Goal: Task Accomplishment & Management: Use online tool/utility

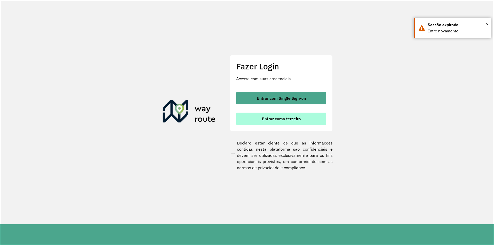
click at [288, 113] on button "Entrar como terceiro" at bounding box center [281, 119] width 90 height 12
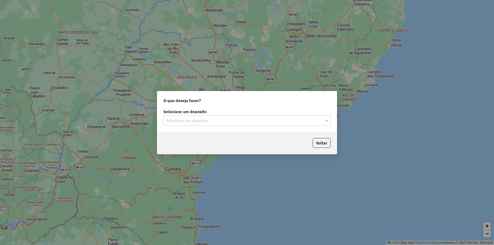
click at [291, 122] on input "text" at bounding box center [242, 121] width 152 height 6
click at [229, 138] on div "SAZ AR Tucuman" at bounding box center [247, 135] width 167 height 9
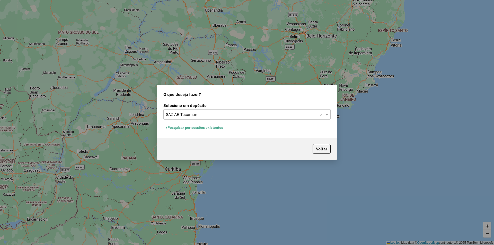
click at [184, 132] on div "Selecione um depósito Selecione um depósito × SAZ AR Tucuman × Pesquisar por se…" at bounding box center [247, 120] width 180 height 36
click at [184, 131] on button "Pesquisar por sessões existentes" at bounding box center [194, 128] width 62 height 8
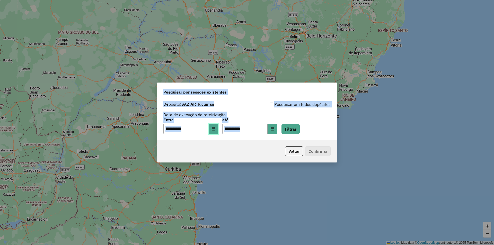
click at [218, 133] on button "Choose Date" at bounding box center [214, 129] width 10 height 10
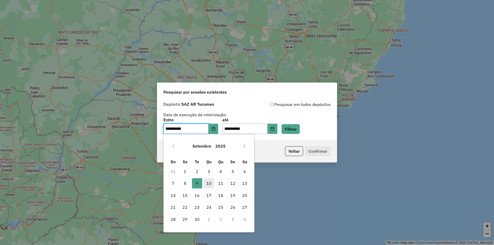
click at [212, 183] on span "10" at bounding box center [209, 183] width 10 height 10
type input "**********"
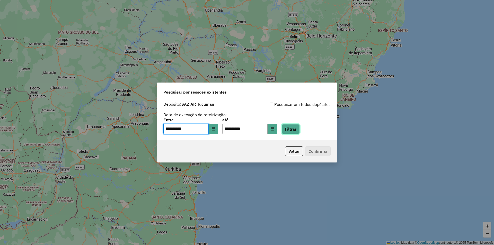
click at [300, 130] on button "Filtrar" at bounding box center [291, 129] width 18 height 10
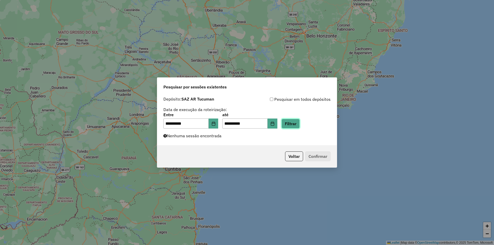
click at [300, 121] on button "Filtrar" at bounding box center [291, 124] width 18 height 10
click at [300, 125] on button "Filtrar" at bounding box center [291, 124] width 18 height 10
click at [299, 124] on button "Filtrar" at bounding box center [291, 124] width 18 height 10
click at [296, 128] on button "Filtrar" at bounding box center [291, 124] width 18 height 10
click at [295, 124] on button "Filtrar" at bounding box center [291, 124] width 18 height 10
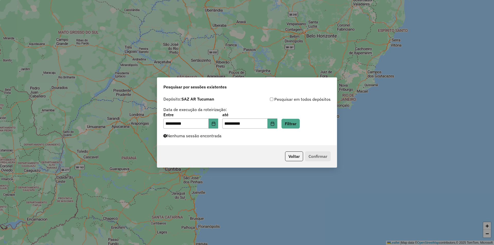
click at [313, 128] on div "**********" at bounding box center [246, 121] width 167 height 16
click at [305, 129] on div "**********" at bounding box center [247, 119] width 180 height 51
click at [300, 127] on button "Filtrar" at bounding box center [291, 124] width 18 height 10
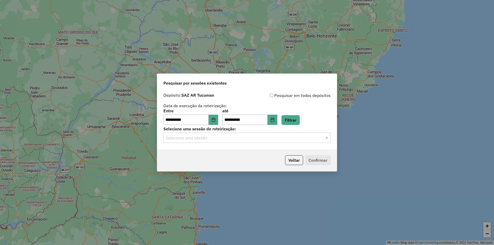
click at [286, 143] on div "**********" at bounding box center [247, 119] width 180 height 59
click at [285, 141] on div "Selecione uma sessão" at bounding box center [246, 138] width 167 height 10
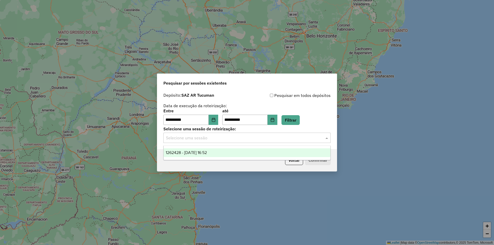
click at [284, 137] on input "text" at bounding box center [242, 138] width 152 height 6
click at [314, 193] on div "**********" at bounding box center [247, 122] width 494 height 245
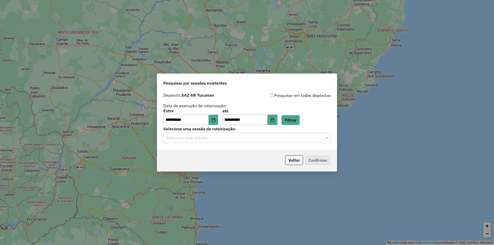
click at [266, 141] on div "Selecione uma sessão" at bounding box center [246, 138] width 167 height 10
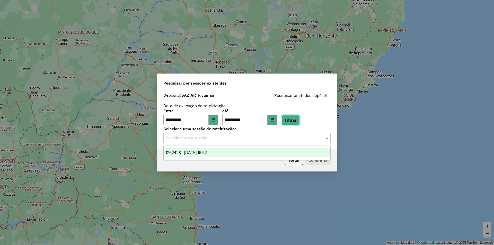
click at [293, 116] on button "Filtrar" at bounding box center [291, 120] width 18 height 10
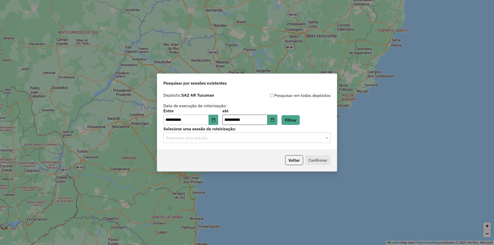
drag, startPoint x: 430, startPoint y: 171, endPoint x: 267, endPoint y: 117, distance: 171.1
click at [429, 171] on div "**********" at bounding box center [247, 122] width 494 height 245
click at [277, 137] on input "text" at bounding box center [242, 138] width 152 height 6
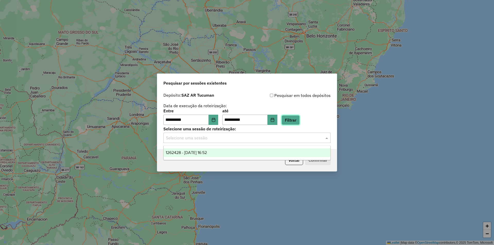
click at [294, 121] on button "Filtrar" at bounding box center [291, 120] width 18 height 10
click at [290, 141] on input "text" at bounding box center [242, 138] width 152 height 6
click at [307, 124] on div "**********" at bounding box center [246, 117] width 167 height 16
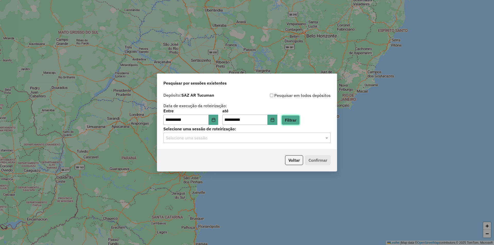
click at [300, 123] on button "Filtrar" at bounding box center [291, 120] width 18 height 10
click at [286, 140] on input "text" at bounding box center [242, 138] width 152 height 6
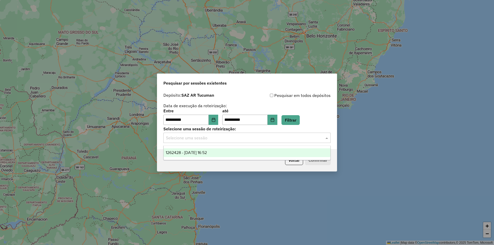
click at [286, 140] on input "text" at bounding box center [242, 138] width 152 height 6
click at [305, 130] on label "Selecione uma sessão de roteirização:" at bounding box center [246, 129] width 167 height 6
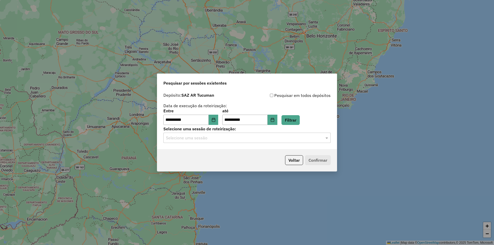
click at [308, 124] on div "**********" at bounding box center [246, 117] width 167 height 16
click at [300, 120] on button "Filtrar" at bounding box center [291, 120] width 18 height 10
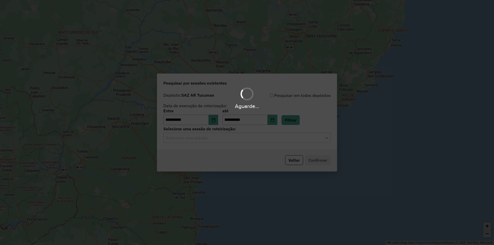
click at [278, 141] on hb-app "**********" at bounding box center [247, 122] width 494 height 245
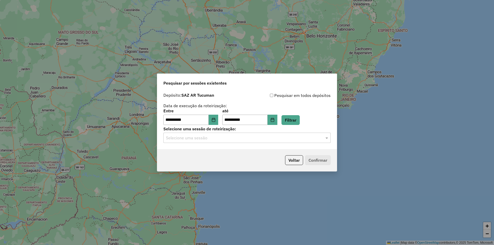
click at [277, 141] on input "text" at bounding box center [242, 138] width 152 height 6
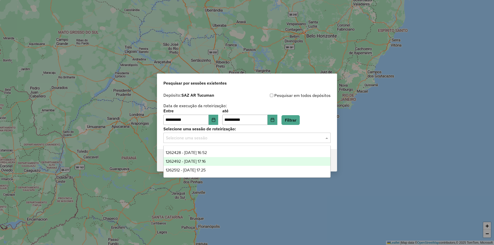
click at [250, 161] on div "1262492 - 10/09/2025 17:16" at bounding box center [247, 161] width 167 height 9
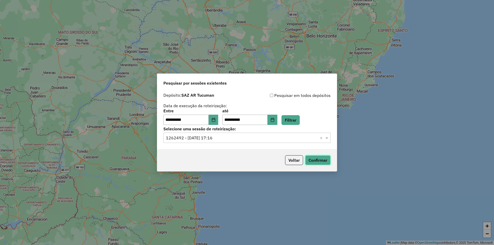
click at [322, 158] on button "Confirmar" at bounding box center [317, 160] width 25 height 10
click at [293, 135] on input "text" at bounding box center [242, 138] width 152 height 6
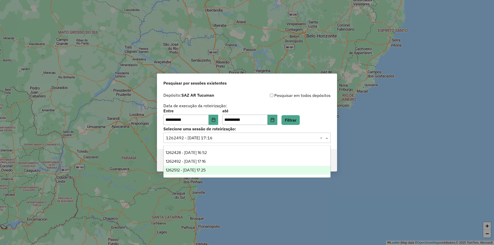
click at [269, 168] on div "1262512 - 10/09/2025 17:25" at bounding box center [247, 170] width 167 height 9
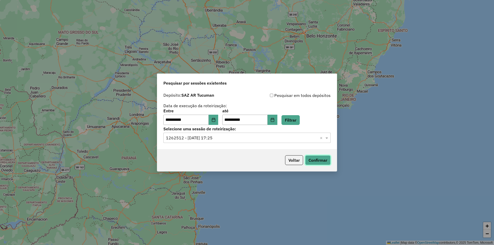
click at [317, 161] on button "Confirmar" at bounding box center [317, 160] width 25 height 10
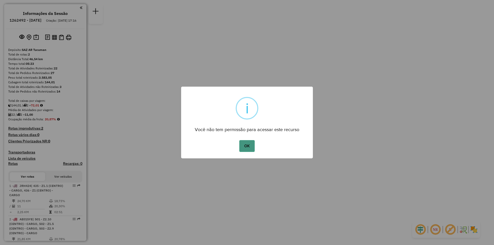
click at [251, 146] on button "OK" at bounding box center [246, 146] width 15 height 12
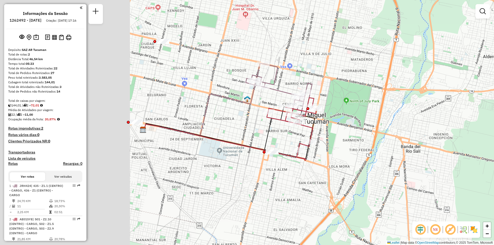
drag, startPoint x: 235, startPoint y: 67, endPoint x: 385, endPoint y: 89, distance: 151.1
click at [385, 89] on div "Janela de atendimento Grade de atendimento Capacidade Transportadoras Veículos …" at bounding box center [247, 122] width 494 height 245
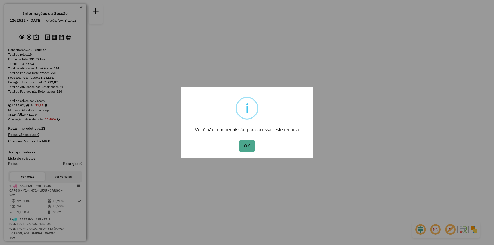
click at [234, 138] on div "× i Você não tem permissão para acessar este recurso OK No Cancel" at bounding box center [247, 123] width 132 height 72
click at [244, 144] on button "OK" at bounding box center [246, 146] width 15 height 12
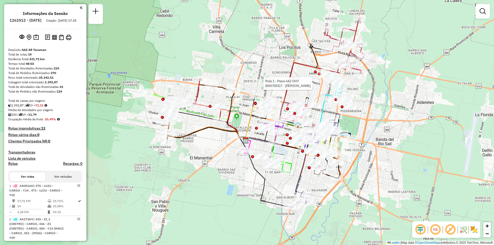
drag, startPoint x: 415, startPoint y: 111, endPoint x: 365, endPoint y: 125, distance: 51.9
click at [413, 111] on div "Rota 2 - Placa AA173HY 0000705317 - RIVADENEIRA MARGARITA DEL VALL Janela de at…" at bounding box center [247, 122] width 494 height 245
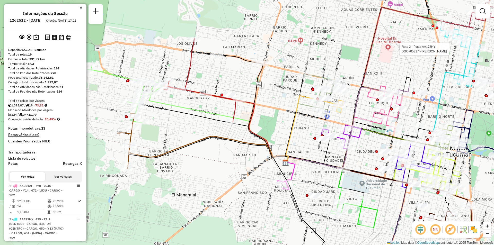
drag, startPoint x: 191, startPoint y: 127, endPoint x: 158, endPoint y: 151, distance: 41.5
click at [158, 151] on div "Rota 2 - Placa AA173HY 0000705317 - RIVADENEIRA MARGARITA DEL VALL Janela de at…" at bounding box center [247, 122] width 494 height 245
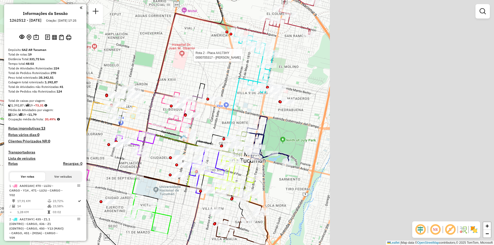
drag, startPoint x: 351, startPoint y: 89, endPoint x: 163, endPoint y: 85, distance: 188.2
click at [163, 85] on div "Rota 2 - Placa AA173HY 0000705317 - RIVADENEIRA MARGARITA DEL VALL Rota 11 - Pl…" at bounding box center [247, 122] width 494 height 245
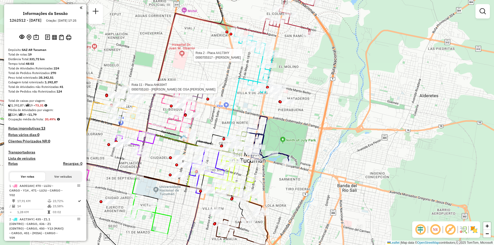
click at [304, 69] on div "Rota 2 - Placa AA173HY 0000705317 - RIVADENEIRA MARGARITA DEL VALL Rota 11 - Pl…" at bounding box center [247, 122] width 494 height 245
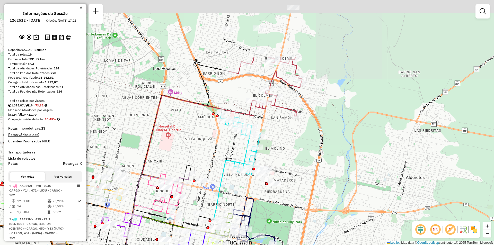
drag, startPoint x: 314, startPoint y: 86, endPoint x: 311, endPoint y: 145, distance: 59.0
click at [311, 145] on div "Janela de atendimento Grade de atendimento Capacidade Transportadoras Veículos …" at bounding box center [247, 122] width 494 height 245
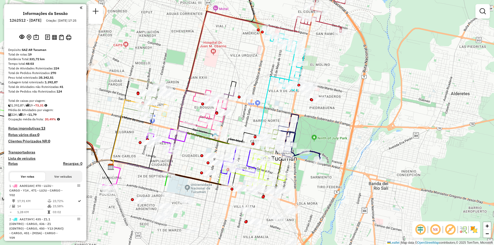
drag, startPoint x: 313, startPoint y: 149, endPoint x: 347, endPoint y: 75, distance: 81.5
click at [347, 75] on div "Janela de atendimento Grade de atendimento Capacidade Transportadoras Veículos …" at bounding box center [247, 122] width 494 height 245
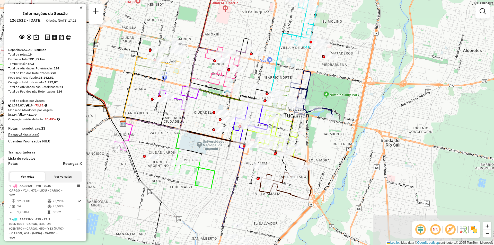
drag, startPoint x: 184, startPoint y: 163, endPoint x: 196, endPoint y: 120, distance: 44.9
click at [196, 120] on div "Janela de atendimento Grade de atendimento Capacidade Transportadoras Veículos …" at bounding box center [247, 122] width 494 height 245
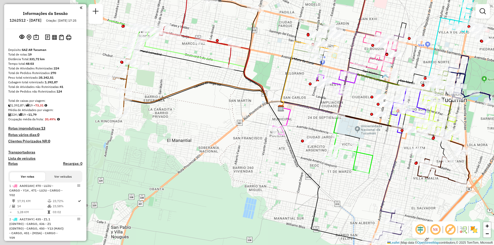
drag, startPoint x: 208, startPoint y: 161, endPoint x: 366, endPoint y: 145, distance: 158.8
click at [366, 145] on div "Janela de atendimento Grade de atendimento Capacidade Transportadoras Veículos …" at bounding box center [247, 122] width 494 height 245
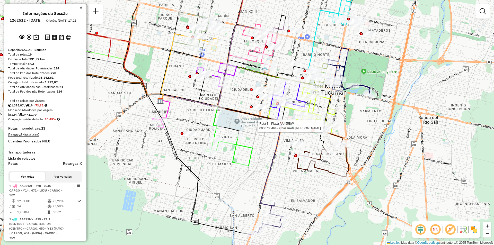
drag, startPoint x: 201, startPoint y: 137, endPoint x: 163, endPoint y: 136, distance: 38.1
click at [163, 136] on div "Rota 3 - Placa AA455BW 0000706464 - Chazarreta Maria Del Valle Rota 7 - Placa A…" at bounding box center [247, 122] width 494 height 245
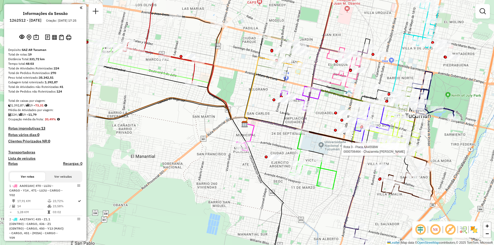
drag, startPoint x: 208, startPoint y: 132, endPoint x: 317, endPoint y: 177, distance: 117.8
click at [317, 177] on div "Rota 3 - Placa AA455BW 0000706464 - Chazarreta Maria Del Valle Janela de atendi…" at bounding box center [247, 122] width 494 height 245
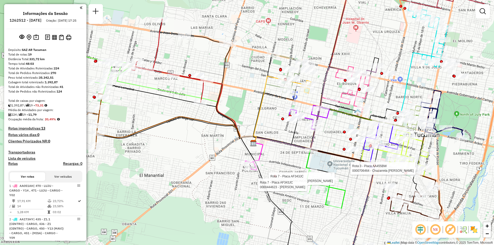
click at [350, 51] on div "Rota 3 - Placa AA455BW 0000706464 - Chazarreta Maria Del Valle Rota 7 - Placa A…" at bounding box center [247, 122] width 494 height 245
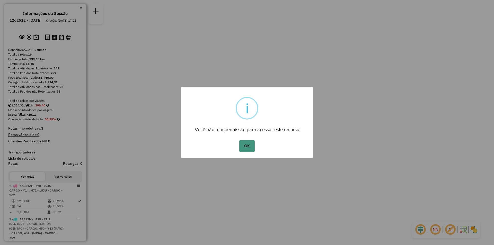
click at [249, 148] on button "OK" at bounding box center [246, 146] width 15 height 12
click at [239, 140] on button "OK" at bounding box center [246, 146] width 15 height 12
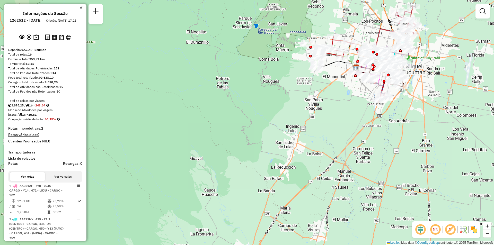
drag, startPoint x: 453, startPoint y: 82, endPoint x: 391, endPoint y: 82, distance: 62.0
click at [396, 82] on div "Janela de atendimento Grade de atendimento Capacidade Transportadoras Veículos …" at bounding box center [247, 122] width 494 height 245
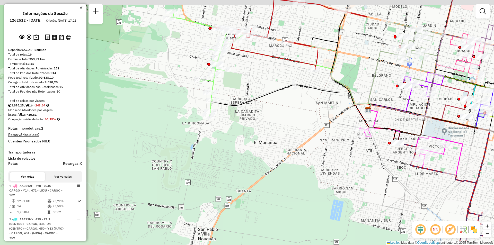
drag, startPoint x: 364, startPoint y: 57, endPoint x: 363, endPoint y: 81, distance: 23.2
click at [363, 81] on div "Janela de atendimento Grade de atendimento Capacidade Transportadoras Veículos …" at bounding box center [247, 122] width 494 height 245
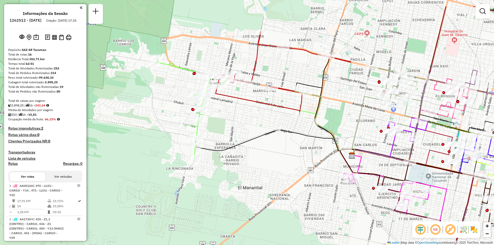
drag, startPoint x: 314, startPoint y: 130, endPoint x: 311, endPoint y: 138, distance: 8.1
click at [311, 138] on div "Rota 7 - Placa AF343JD 0000458900 - [PERSON_NAME] de atendimento Grade de atend…" at bounding box center [247, 122] width 494 height 245
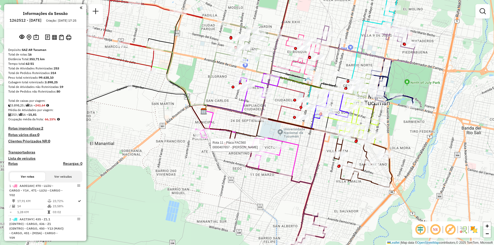
click at [234, 193] on div "Rota 11 - Placa FAC560 0000407657 - [PERSON_NAME] de atendimento Grade de atend…" at bounding box center [247, 122] width 494 height 245
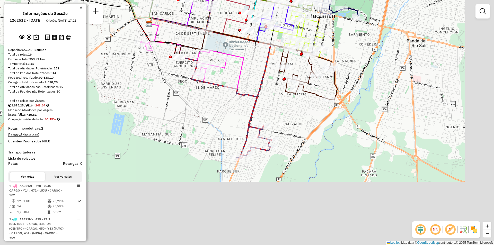
drag, startPoint x: 280, startPoint y: 157, endPoint x: 227, endPoint y: 72, distance: 99.4
click at [227, 72] on div "Janela de atendimento Grade de atendimento Capacidade Transportadoras Veículos …" at bounding box center [247, 122] width 494 height 245
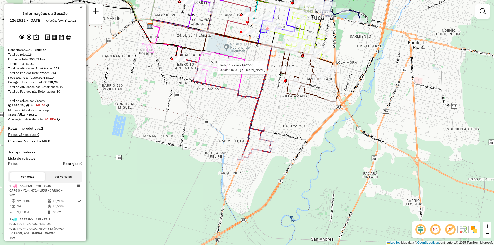
drag, startPoint x: 256, startPoint y: 91, endPoint x: 277, endPoint y: 129, distance: 44.1
click at [277, 129] on div "Rota 11 - Placa FAC560 0000444623 - [PERSON_NAME] [PERSON_NAME] de atendimento …" at bounding box center [247, 122] width 494 height 245
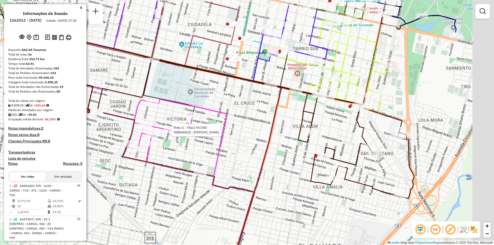
drag, startPoint x: 286, startPoint y: 97, endPoint x: 244, endPoint y: 127, distance: 51.8
click at [244, 127] on div "Rota 11 - Placa FAC560 0000444623 - [PERSON_NAME] [PERSON_NAME] de atendimento …" at bounding box center [247, 122] width 494 height 245
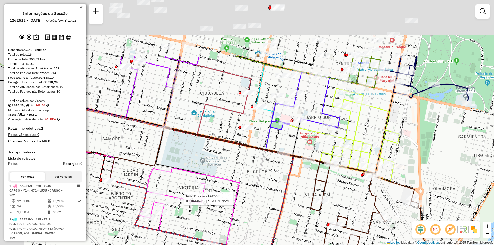
drag, startPoint x: 269, startPoint y: 83, endPoint x: 326, endPoint y: 204, distance: 133.7
click at [293, 204] on icon at bounding box center [171, 227] width 243 height 247
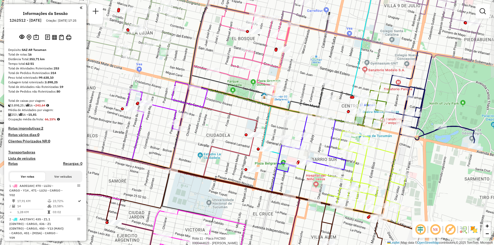
drag, startPoint x: 226, startPoint y: 123, endPoint x: 200, endPoint y: 123, distance: 26.3
click at [200, 123] on div "Rota 11 - Placa FAC560 0000444623 - [PERSON_NAME] [PERSON_NAME] de atendimento …" at bounding box center [247, 122] width 494 height 245
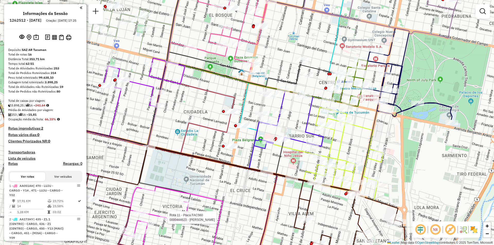
drag, startPoint x: 247, startPoint y: 118, endPoint x: 218, endPoint y: 89, distance: 40.9
click at [218, 89] on icon at bounding box center [199, 31] width 72 height 159
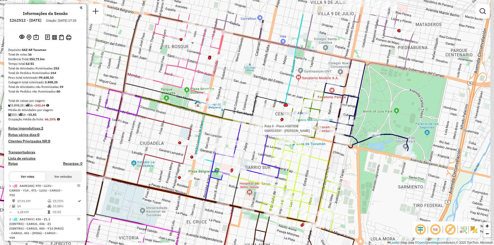
drag, startPoint x: 346, startPoint y: 92, endPoint x: 309, endPoint y: 132, distance: 53.7
click at [309, 131] on div at bounding box center [315, 128] width 13 height 5
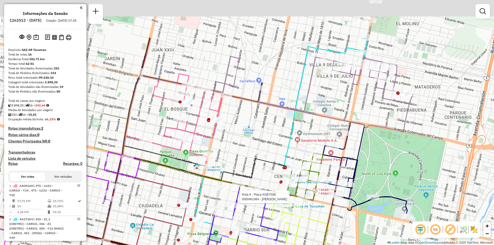
drag, startPoint x: 405, startPoint y: 99, endPoint x: 395, endPoint y: 140, distance: 42.4
click at [396, 140] on div "Rota 11 - Placa FAC560 0000444623 - [PERSON_NAME] [PERSON_NAME] 9 - Placa AG870…" at bounding box center [247, 122] width 494 height 245
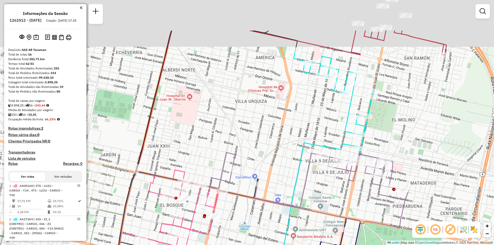
drag, startPoint x: 392, startPoint y: 116, endPoint x: 390, endPoint y: 132, distance: 15.3
click at [392, 132] on div "Rota 11 - Placa FAC560 0000444623 - [PERSON_NAME] [PERSON_NAME] 9 - Placa AG870…" at bounding box center [247, 122] width 494 height 245
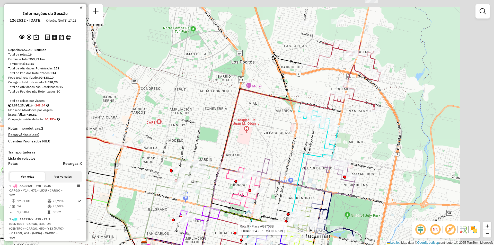
drag, startPoint x: 399, startPoint y: 78, endPoint x: 354, endPoint y: 158, distance: 91.6
click at [354, 158] on div "Rota 11 - Placa FAC560 0000444623 - [PERSON_NAME] [PERSON_NAME] 9 - Placa AG870…" at bounding box center [247, 122] width 494 height 245
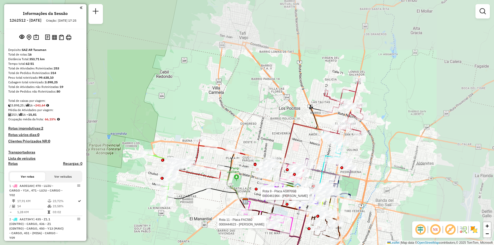
drag, startPoint x: 326, startPoint y: 166, endPoint x: 349, endPoint y: 80, distance: 89.4
click at [349, 80] on div "Rota 11 - Placa FAC560 0000444623 - SANTILLAN DIEGO RAUL Rota 9 - Placa AG870SB…" at bounding box center [247, 122] width 494 height 245
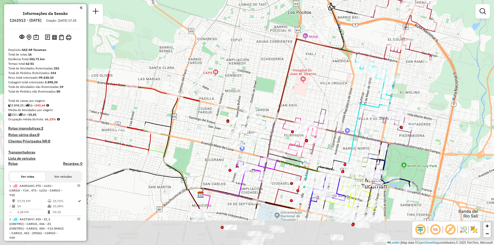
drag, startPoint x: 305, startPoint y: 145, endPoint x: 327, endPoint y: 110, distance: 41.1
click at [331, 104] on div "Janela de atendimento Grade de atendimento Capacidade Transportadoras Veículos …" at bounding box center [247, 122] width 494 height 245
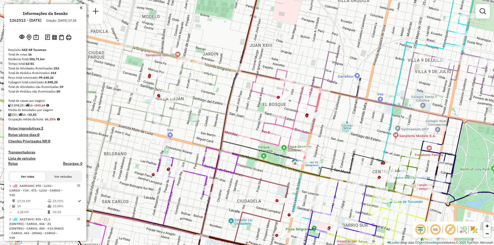
drag, startPoint x: 203, startPoint y: 97, endPoint x: 211, endPoint y: 87, distance: 12.1
click at [211, 87] on div "Janela de atendimento Grade de atendimento Capacidade Transportadoras Veículos …" at bounding box center [247, 122] width 494 height 245
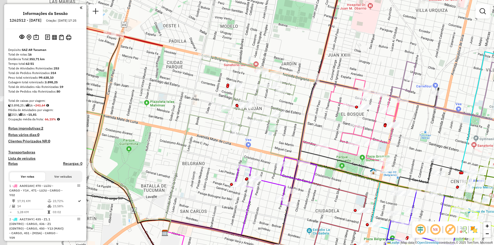
drag, startPoint x: 179, startPoint y: 128, endPoint x: 250, endPoint y: 146, distance: 73.9
click at [250, 146] on div "Janela de atendimento Grade de atendimento Capacidade Transportadoras Veículos …" at bounding box center [247, 122] width 494 height 245
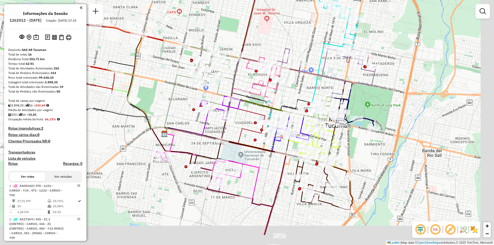
drag, startPoint x: 315, startPoint y: 57, endPoint x: 284, endPoint y: 21, distance: 48.2
click at [284, 21] on div "Janela de atendimento Grade de atendimento Capacidade Transportadoras Veículos …" at bounding box center [247, 122] width 494 height 245
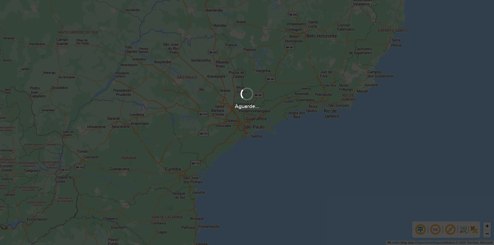
click at [454, 120] on div "Aguarde..." at bounding box center [247, 122] width 494 height 245
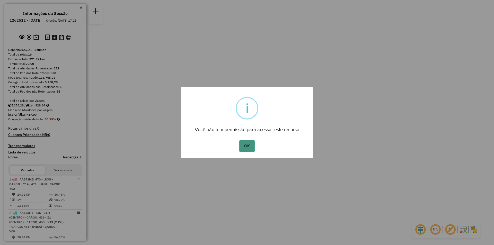
click at [247, 147] on button "OK" at bounding box center [246, 146] width 15 height 12
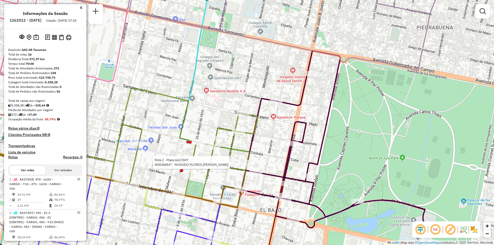
select select "**********"
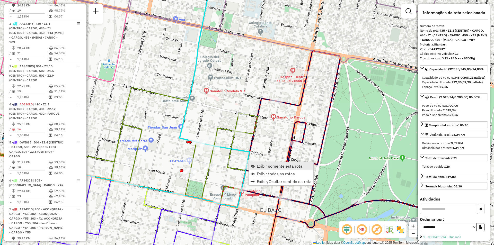
scroll to position [210, 0]
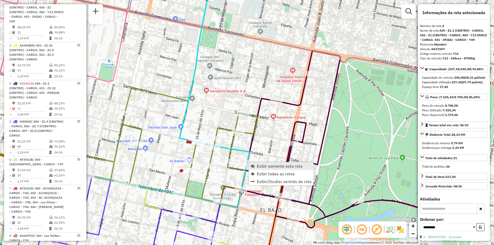
click at [259, 167] on span "Exibir somente esta rota" at bounding box center [280, 166] width 46 height 4
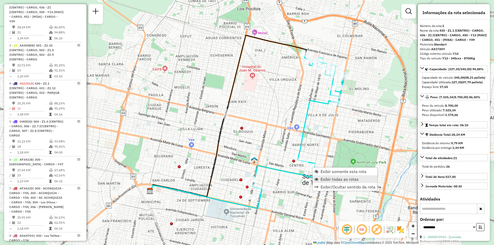
click at [322, 180] on span "Exibir todas as rotas" at bounding box center [340, 179] width 38 height 4
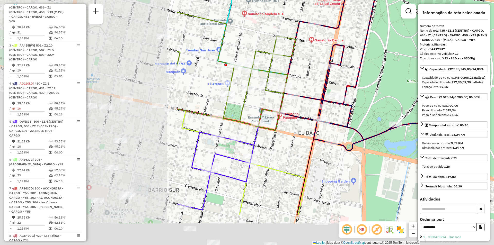
drag, startPoint x: 159, startPoint y: 136, endPoint x: 365, endPoint y: 81, distance: 213.0
click at [365, 81] on div "Janela de atendimento Grade de atendimento Capacidade Transportadoras Veículos …" at bounding box center [247, 122] width 494 height 245
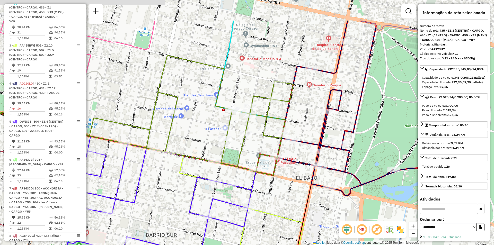
drag, startPoint x: 306, startPoint y: 115, endPoint x: 304, endPoint y: 221, distance: 105.5
click at [304, 221] on div "Janela de atendimento Grade de atendimento Capacidade Transportadoras Veículos …" at bounding box center [247, 122] width 494 height 245
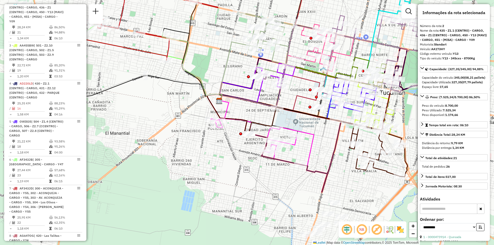
drag, startPoint x: 319, startPoint y: 141, endPoint x: 401, endPoint y: 63, distance: 113.1
click at [401, 63] on icon at bounding box center [342, 71] width 173 height 46
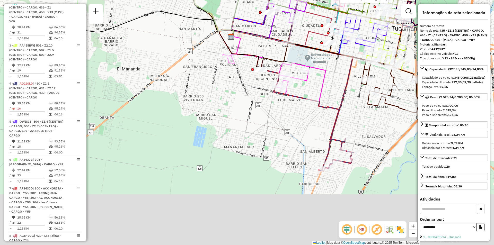
drag, startPoint x: 327, startPoint y: 197, endPoint x: 339, endPoint y: 133, distance: 65.4
click at [339, 133] on div "Rota 4 - Placa AD220LD 0000396249 - ARRUJ SERGIO ESTEBAN Janela de atendimento …" at bounding box center [247, 122] width 494 height 245
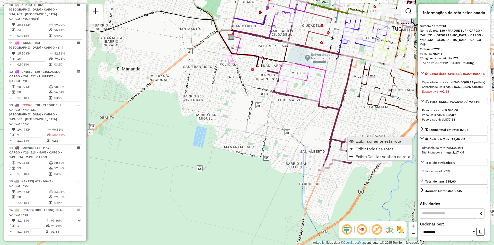
scroll to position [601, 0]
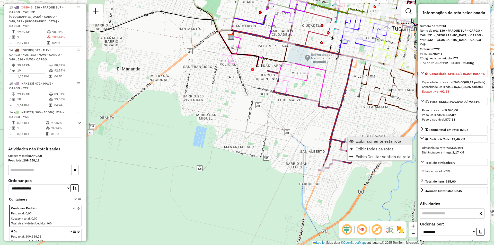
click at [358, 141] on span "Exibir somente esta rota" at bounding box center [379, 141] width 46 height 4
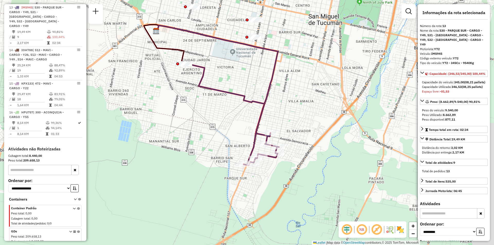
drag, startPoint x: 360, startPoint y: 104, endPoint x: 337, endPoint y: 84, distance: 31.0
click at [337, 84] on div "Janela de atendimento Grade de atendimento Capacidade Transportadoras Veículos …" at bounding box center [247, 122] width 494 height 245
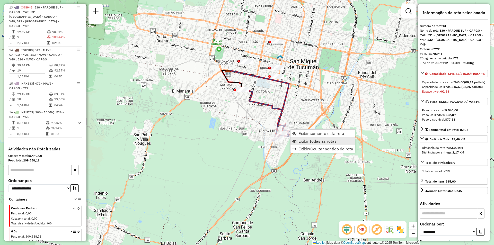
click at [309, 141] on span "Exibir todas as rotas" at bounding box center [318, 141] width 38 height 4
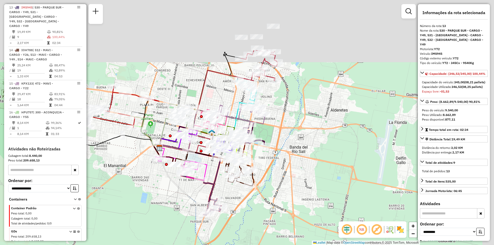
drag, startPoint x: 213, startPoint y: 81, endPoint x: 146, endPoint y: 167, distance: 109.1
click at [153, 164] on icon at bounding box center [163, 154] width 21 height 19
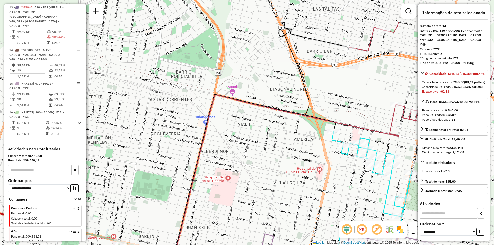
drag, startPoint x: 304, startPoint y: 116, endPoint x: 287, endPoint y: 162, distance: 48.8
click at [287, 162] on div "Rota 11 - Placa FAC560 0000332719 - CAPARRO VALERIA LETICIA Janela de atendimen…" at bounding box center [247, 122] width 494 height 245
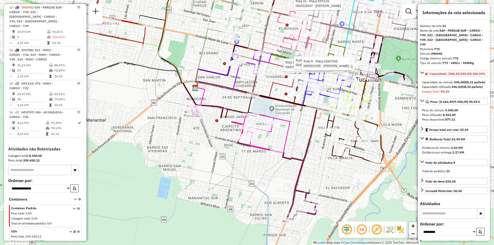
click at [265, 85] on div "Rota 2 - Placa AA173HY 0000469692 - CARLA MELIAN Rota 15 - Placa KPX133 0000318…" at bounding box center [247, 122] width 494 height 245
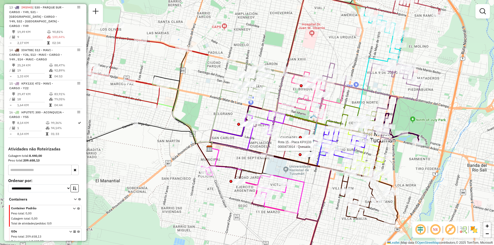
drag, startPoint x: 283, startPoint y: 168, endPoint x: 224, endPoint y: 151, distance: 61.3
click at [224, 151] on div "Rota 15 - Placa KPX133 0000473914 - Quesada Janela de atendimento Grade de aten…" at bounding box center [247, 122] width 494 height 245
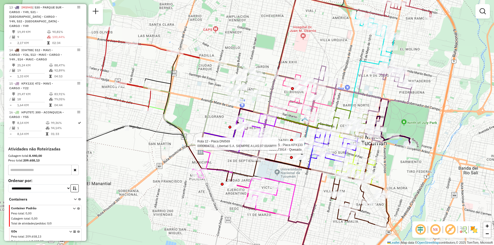
drag, startPoint x: 445, startPoint y: 152, endPoint x: 359, endPoint y: 159, distance: 86.5
click at [359, 159] on div "Rota 15 - Placa KPX133 0000473914 - Quesada Rota 12 - Placa DNI569 0000604731 -…" at bounding box center [247, 122] width 494 height 245
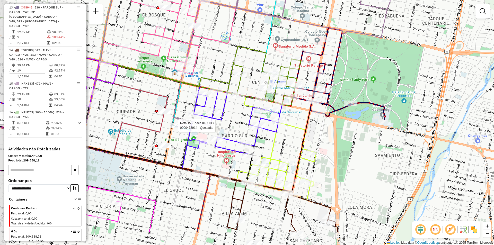
drag, startPoint x: 295, startPoint y: 157, endPoint x: 321, endPoint y: 120, distance: 45.9
click at [321, 120] on div "Rota 15 - Placa KPX133 0000473914 - Quesada Rota 12 - Placa DNI569 0000604731 -…" at bounding box center [247, 122] width 494 height 245
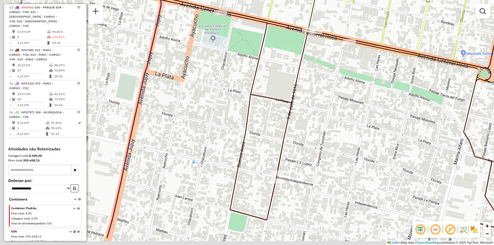
drag, startPoint x: 221, startPoint y: 144, endPoint x: 232, endPoint y: 132, distance: 16.6
click at [232, 132] on div "Rota 15 - Placa KPX133 0000473914 - Quesada Rota 12 - Placa DNI569 0000604731 -…" at bounding box center [247, 122] width 494 height 245
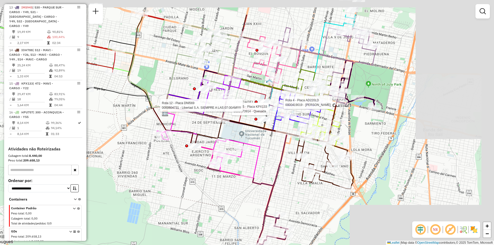
drag, startPoint x: 365, startPoint y: 64, endPoint x: 330, endPoint y: 103, distance: 52.5
click at [330, 103] on div "Rota 15 - Placa KPX133 0000473914 - Quesada Rota 12 - Placa DNI569 0000604731 -…" at bounding box center [247, 122] width 494 height 245
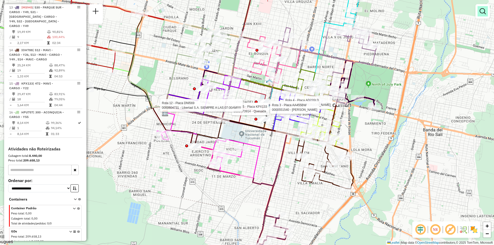
click at [478, 12] on link at bounding box center [483, 11] width 10 height 10
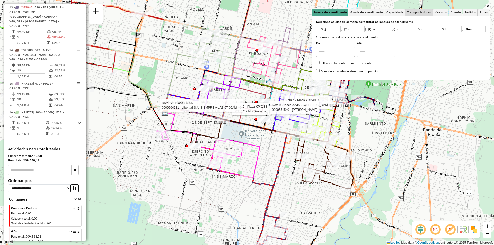
click at [422, 14] on link "Transportadoras" at bounding box center [419, 12] width 27 height 7
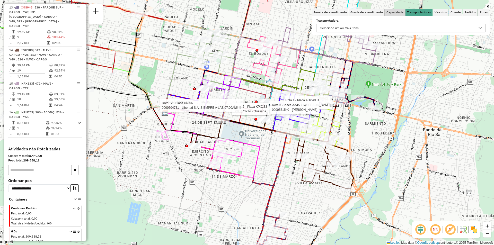
click at [397, 10] on link "Capacidade" at bounding box center [395, 12] width 20 height 7
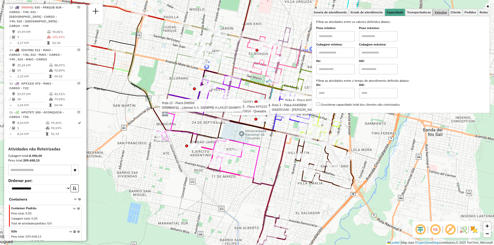
click at [441, 15] on link "Veículos" at bounding box center [440, 12] width 15 height 7
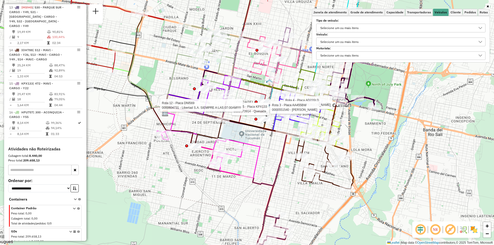
click at [407, 28] on div "Selecione um ou mais itens" at bounding box center [397, 28] width 157 height 8
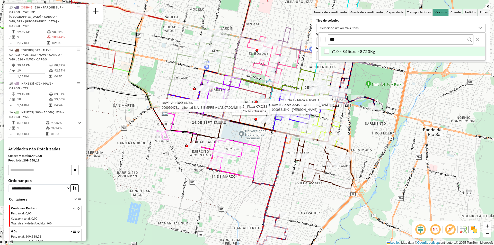
type input "***"
click at [398, 47] on li "Y10 - 345cxs - 8720Kg" at bounding box center [403, 52] width 165 height 10
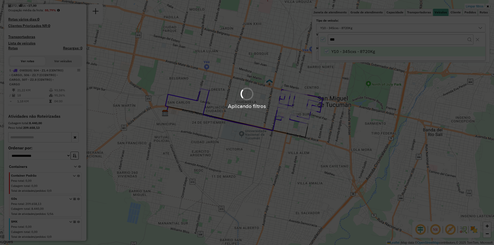
scroll to position [114, 0]
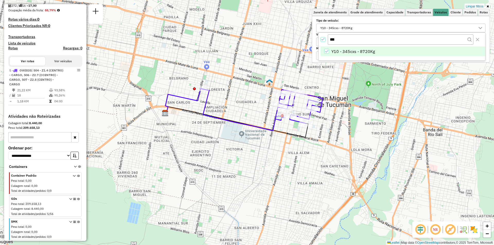
click at [323, 39] on icon "All items selected" at bounding box center [323, 40] width 4 height 4
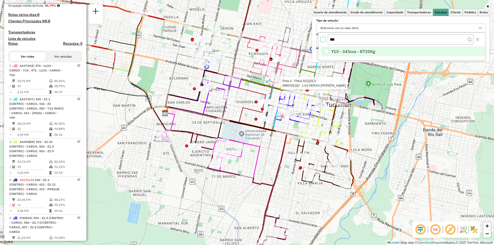
scroll to position [601, 0]
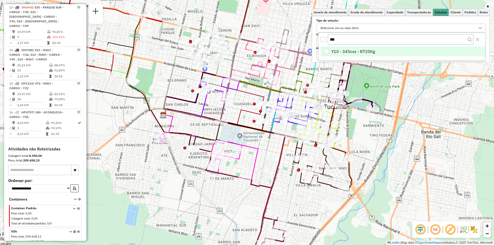
drag, startPoint x: 318, startPoint y: 76, endPoint x: 218, endPoint y: 174, distance: 140.5
click at [218, 180] on div "Janela de atendimento Grade de atendimento Capacidade Transportadoras Veículos …" at bounding box center [247, 122] width 494 height 245
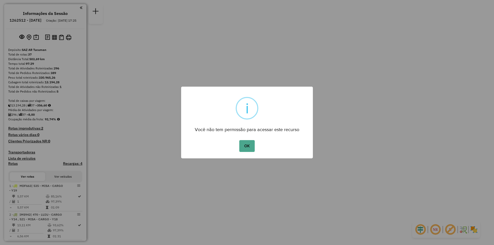
click at [255, 149] on div "OK No Cancel" at bounding box center [247, 146] width 132 height 14
click at [249, 149] on button "OK" at bounding box center [246, 146] width 15 height 12
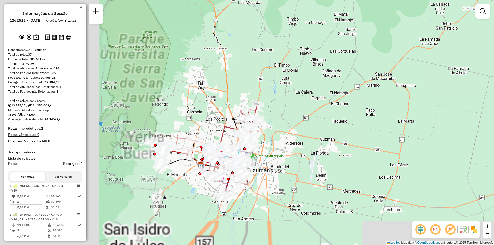
drag, startPoint x: 255, startPoint y: 133, endPoint x: 328, endPoint y: 118, distance: 74.2
click at [423, 91] on div "Janela de atendimento Grade de atendimento Capacidade Transportadoras Veículos …" at bounding box center [247, 122] width 494 height 245
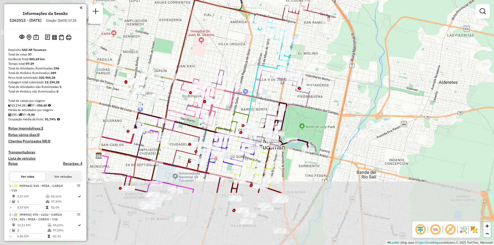
drag, startPoint x: 288, startPoint y: 101, endPoint x: 367, endPoint y: 61, distance: 89.3
click at [367, 61] on div "Janela de atendimento Grade de atendimento Capacidade Transportadoras Veículos …" at bounding box center [247, 122] width 494 height 245
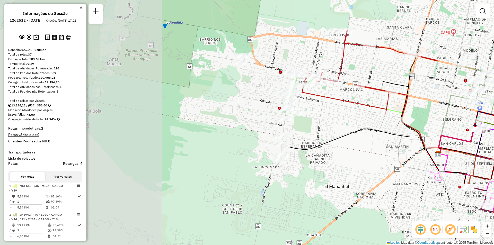
drag, startPoint x: 166, startPoint y: 145, endPoint x: 398, endPoint y: 148, distance: 232.7
click at [399, 148] on div "Janela de atendimento Grade de atendimento Capacidade Transportadoras Veículos …" at bounding box center [247, 122] width 494 height 245
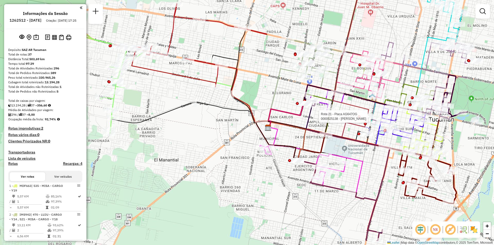
drag, startPoint x: 317, startPoint y: 152, endPoint x: 224, endPoint y: 117, distance: 98.6
click at [224, 117] on div "Rota 21 - Placa AG647OG 0000525138 - Helguera Lorena Janela de atendimento Grad…" at bounding box center [247, 122] width 494 height 245
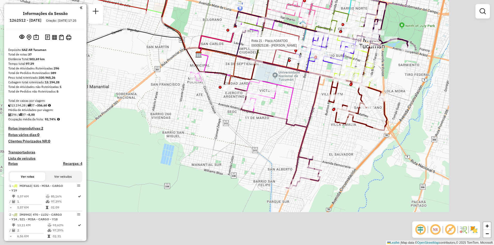
drag, startPoint x: 340, startPoint y: 214, endPoint x: 283, endPoint y: 141, distance: 92.8
click at [283, 142] on div "Rota 21 - Placa AG647OG 0000525138 - Helguera Lorena Janela de atendimento Grad…" at bounding box center [247, 122] width 494 height 245
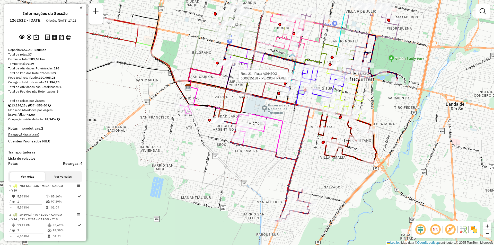
drag, startPoint x: 330, startPoint y: 156, endPoint x: 321, endPoint y: 195, distance: 40.3
click at [322, 196] on div "Rota 21 - Placa AG647OG 0000525138 - Helguera Lorena Janela de atendimento Grad…" at bounding box center [247, 122] width 494 height 245
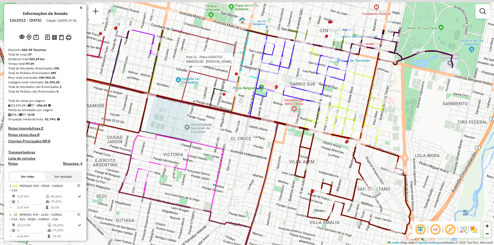
drag, startPoint x: 310, startPoint y: 106, endPoint x: 289, endPoint y: 159, distance: 57.4
click at [289, 159] on div "Rota 21 - Placa AG647OG 0000525138 - Helguera Lorena Janela de atendimento Grad…" at bounding box center [247, 122] width 494 height 245
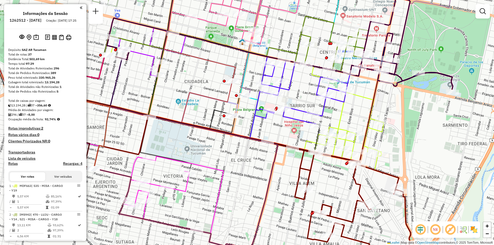
drag, startPoint x: 231, startPoint y: 11, endPoint x: 213, endPoint y: 86, distance: 78.0
click at [211, 85] on div "Janela de atendimento Grade de atendimento Capacidade Transportadoras Veículos …" at bounding box center [247, 122] width 494 height 245
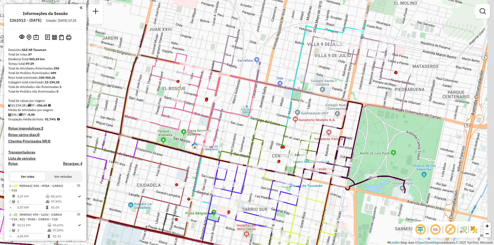
drag, startPoint x: 303, startPoint y: 108, endPoint x: 279, endPoint y: 156, distance: 53.9
click at [279, 156] on div "Janela de atendimento Grade de atendimento Capacidade Transportadoras Veículos …" at bounding box center [247, 122] width 494 height 245
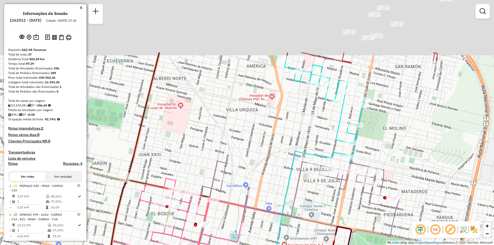
drag, startPoint x: 336, startPoint y: 75, endPoint x: 344, endPoint y: 164, distance: 89.4
click at [344, 164] on icon at bounding box center [272, 192] width 183 height 267
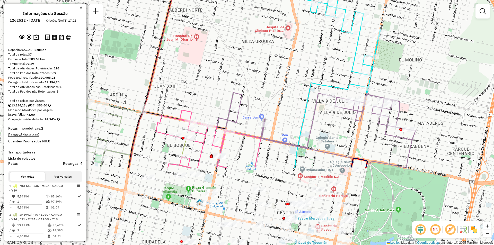
drag, startPoint x: 321, startPoint y: 115, endPoint x: 345, endPoint y: -2, distance: 119.5
click at [345, 0] on html "Aguarde... Pop-up bloqueado! Seu navegador bloqueou automáticamente a abertura …" at bounding box center [247, 122] width 494 height 245
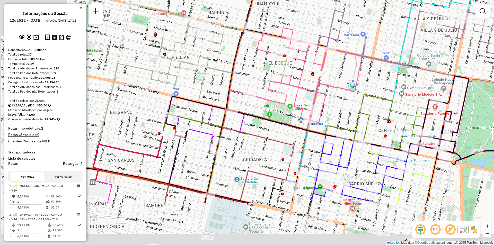
drag, startPoint x: 304, startPoint y: 109, endPoint x: 379, endPoint y: 51, distance: 94.4
click at [381, 50] on div "Rota 5 - Placa AF253BR 0000705151 - Zurita Blanca Mercedes Janela de atendiment…" at bounding box center [247, 122] width 494 height 245
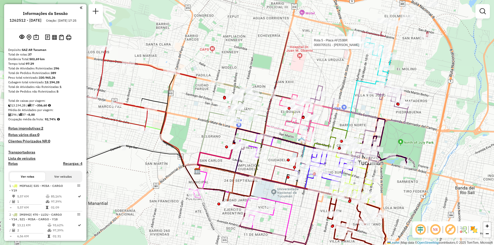
drag, startPoint x: 239, startPoint y: 90, endPoint x: 285, endPoint y: 145, distance: 71.1
click at [285, 145] on div "Rota 5 - Placa AF253BR 0000705151 - Zurita Blanca Mercedes Janela de atendiment…" at bounding box center [247, 122] width 494 height 245
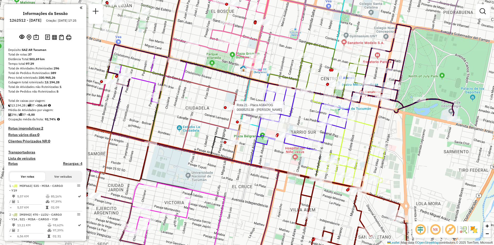
select select "**********"
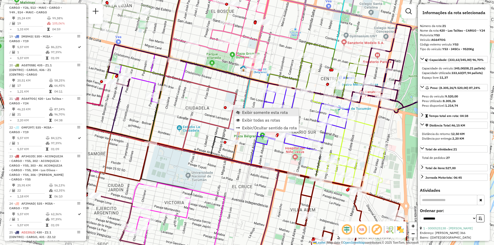
scroll to position [820, 0]
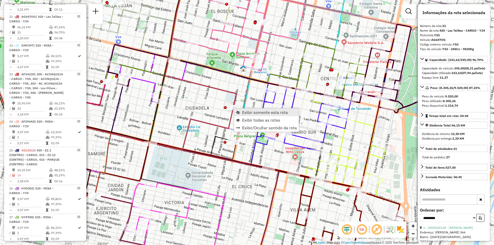
click at [249, 112] on span "Exibir somente esta rota" at bounding box center [265, 112] width 46 height 4
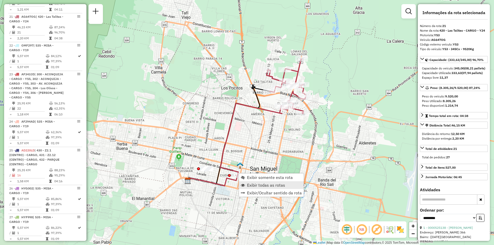
click at [247, 187] on link "Exibir todas as rotas" at bounding box center [271, 185] width 65 height 8
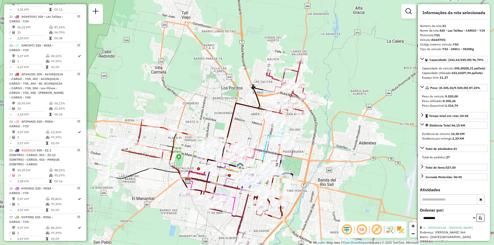
click at [405, 11] on link at bounding box center [409, 11] width 10 height 10
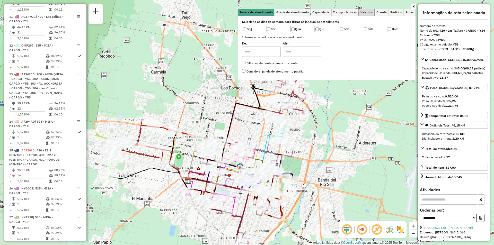
click at [373, 10] on link "Veículos" at bounding box center [366, 12] width 15 height 7
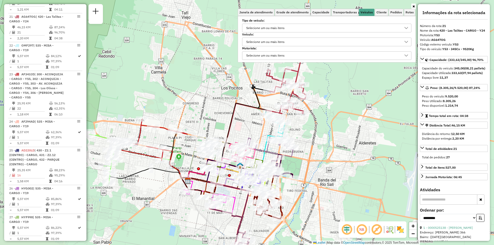
click at [345, 23] on label "Tipo de veículo:" at bounding box center [326, 20] width 169 height 5
click at [345, 24] on div "Selecione um ou mais itens" at bounding box center [326, 28] width 169 height 9
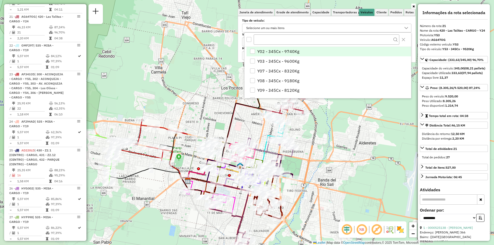
scroll to position [3, 18]
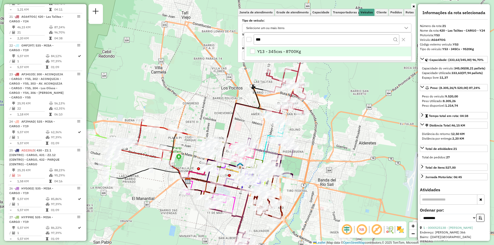
click at [307, 51] on li "Y13 - 345cxs - 8700Kg" at bounding box center [329, 52] width 165 height 10
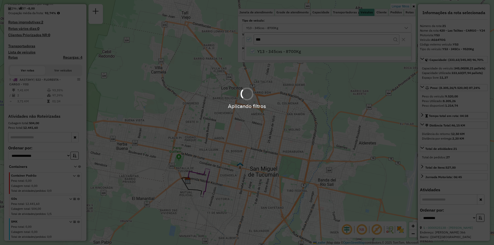
scroll to position [111, 0]
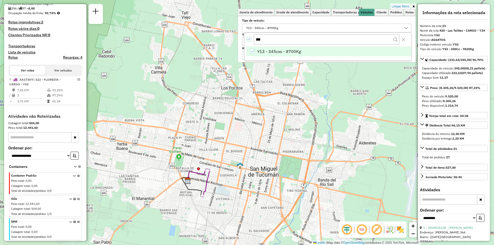
drag, startPoint x: 251, startPoint y: 50, endPoint x: 259, endPoint y: 47, distance: 8.9
click at [251, 51] on icon "Y13 - 345cxs - 8700Kg" at bounding box center [253, 52] width 4 height 4
click at [269, 36] on input "***" at bounding box center [327, 39] width 146 height 10
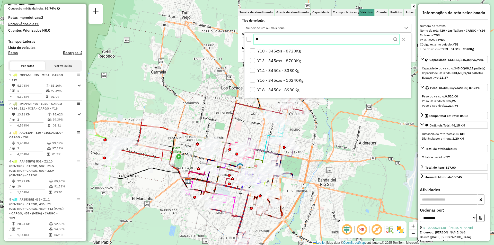
scroll to position [820, 0]
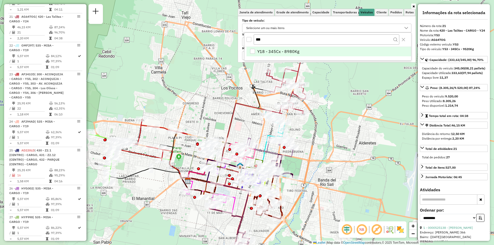
click at [269, 48] on span "Y18 - 345Cx - 8980Kg" at bounding box center [278, 51] width 42 height 6
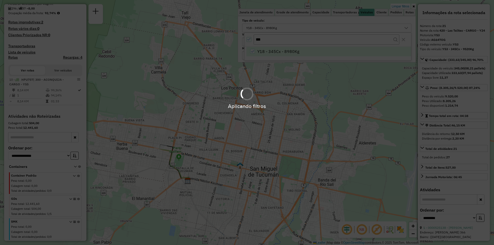
scroll to position [111, 0]
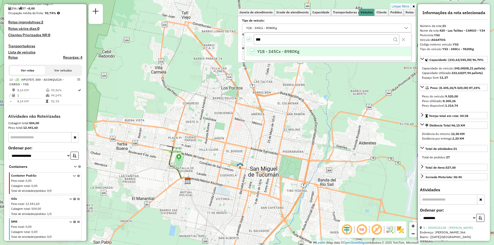
click at [288, 34] on div "***" at bounding box center [327, 40] width 167 height 14
click at [277, 39] on input "***" at bounding box center [327, 39] width 146 height 10
click at [250, 53] on div "Y18 - 345Cx - 8980Kg" at bounding box center [252, 51] width 5 height 5
click at [266, 41] on input "***" at bounding box center [327, 39] width 146 height 10
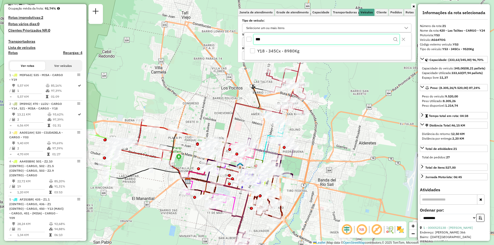
scroll to position [820, 0]
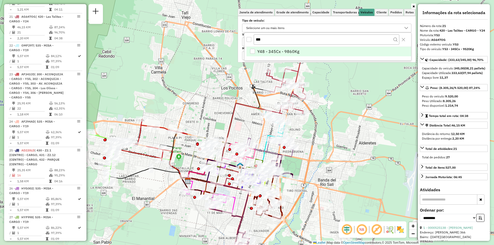
click at [274, 52] on span "Y48 - 345Cx - 9860Kg" at bounding box center [278, 51] width 42 height 6
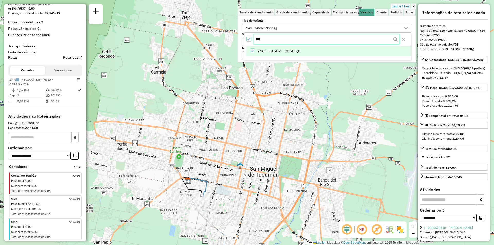
click at [289, 44] on input "***" at bounding box center [327, 39] width 146 height 10
type input "*"
click at [284, 54] on span "Y50 - 345Cx - 9620Kg" at bounding box center [278, 51] width 42 height 6
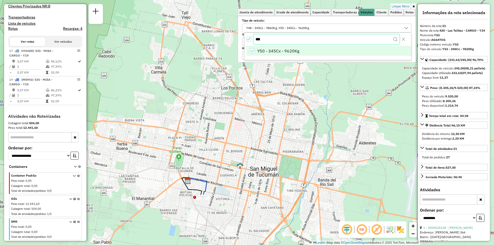
click at [282, 40] on input "***" at bounding box center [327, 39] width 146 height 10
click at [255, 50] on li "Y50 - 345Cx - 9620Kg" at bounding box center [329, 52] width 165 height 10
click at [267, 39] on input "***" at bounding box center [327, 39] width 146 height 10
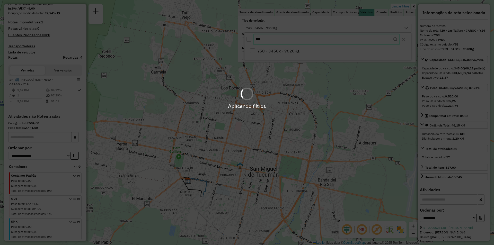
scroll to position [111, 0]
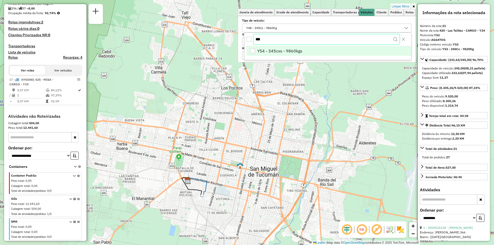
type input "***"
click at [285, 51] on span "Y54 - 345cxs - 9860kgs" at bounding box center [279, 51] width 45 height 6
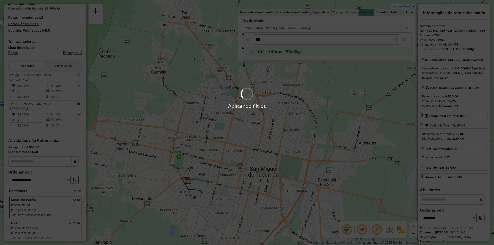
scroll to position [140, 0]
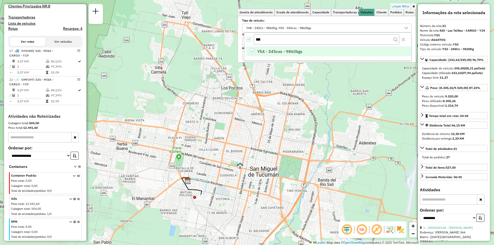
click at [249, 40] on icon "All items selected" at bounding box center [249, 40] width 4 height 4
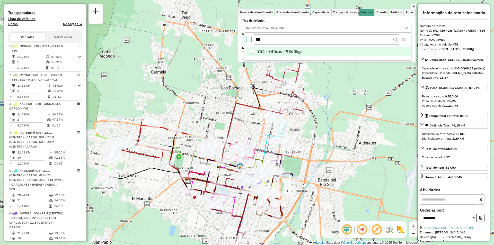
scroll to position [820, 0]
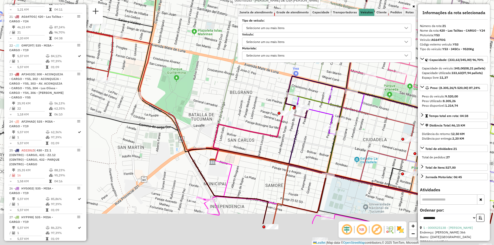
drag, startPoint x: 260, startPoint y: 153, endPoint x: 201, endPoint y: 99, distance: 80.3
click at [213, 99] on icon at bounding box center [246, 101] width 66 height 117
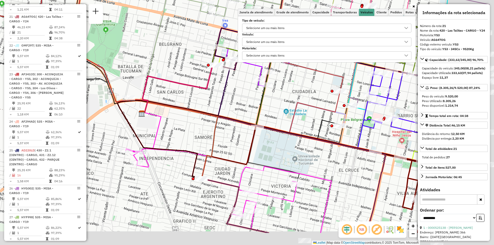
drag, startPoint x: 273, startPoint y: 129, endPoint x: 187, endPoint y: 93, distance: 93.9
click at [189, 94] on div "Rota 8 - Placa AH430HT 0000705163 - SANZ DE OSA CLAUDIA P SANZ TIB Janela de at…" at bounding box center [247, 122] width 494 height 245
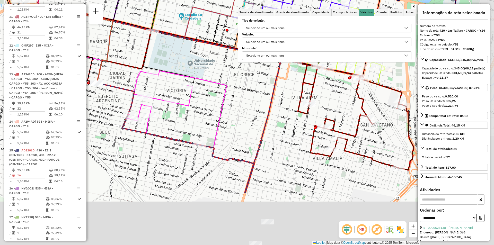
drag, startPoint x: 308, startPoint y: 176, endPoint x: 253, endPoint y: 101, distance: 93.4
click at [257, 101] on div "Rota 8 - Placa AH430HT 0000705163 - SANZ DE OSA CLAUDIA P SANZ TIB Janela de at…" at bounding box center [247, 122] width 494 height 245
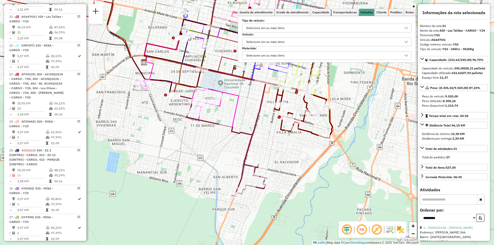
drag, startPoint x: 335, startPoint y: 139, endPoint x: 273, endPoint y: 176, distance: 71.7
click at [283, 183] on div "Rota 8 - Placa AH430HT 0000705163 - SANZ DE OSA CLAUDIA P SANZ TIB Janela de at…" at bounding box center [247, 122] width 494 height 245
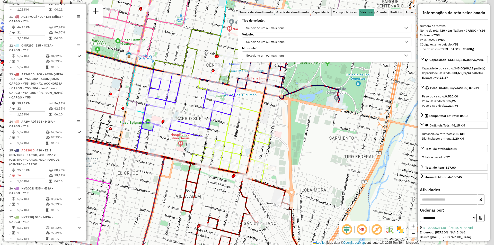
drag, startPoint x: 266, startPoint y: 102, endPoint x: 217, endPoint y: 152, distance: 69.5
click at [217, 151] on div "Rota 8 - Placa AH430HT 0000705163 - SANZ DE OSA CLAUDIA P SANZ TIB Janela de at…" at bounding box center [247, 122] width 494 height 245
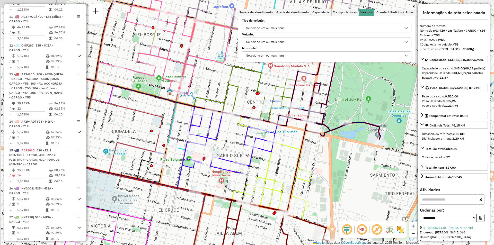
drag, startPoint x: 207, startPoint y: 178, endPoint x: 281, endPoint y: 166, distance: 74.6
click at [290, 164] on div "Rota 8 - Placa AH430HT 0000705163 - SANZ DE OSA CLAUDIA P SANZ TIB Janela de at…" at bounding box center [247, 122] width 494 height 245
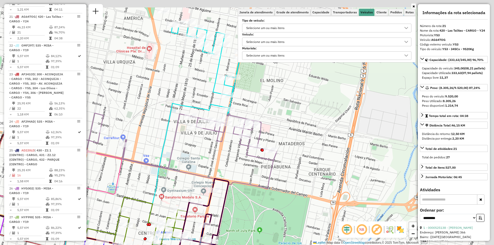
drag, startPoint x: 285, startPoint y: 123, endPoint x: 239, endPoint y: 161, distance: 59.8
click at [230, 181] on div "Rota 8 - Placa AH430HT 0000705163 - SANZ DE OSA CLAUDIA P SANZ TIB Rota 6 - Pla…" at bounding box center [247, 122] width 494 height 245
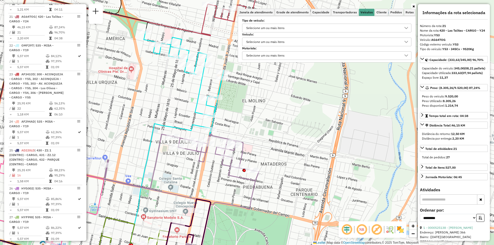
drag, startPoint x: 259, startPoint y: 142, endPoint x: 204, endPoint y: 197, distance: 77.9
click at [204, 197] on div "Rota 8 - Placa AH430HT 0000705163 - SANZ DE OSA CLAUDIA P SANZ TIB Rota 6 - Pla…" at bounding box center [247, 122] width 494 height 245
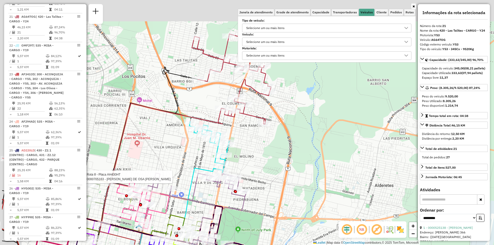
drag, startPoint x: 228, startPoint y: 133, endPoint x: 254, endPoint y: 154, distance: 32.8
click at [258, 151] on div "Rota 8 - Placa AH430HT 0000705163 - SANZ DE OSA CLAUDIA P SANZ TIB Rota 6 - Pla…" at bounding box center [247, 122] width 494 height 245
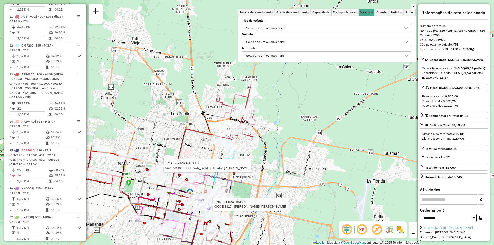
drag, startPoint x: 222, startPoint y: 174, endPoint x: 233, endPoint y: 125, distance: 50.4
click at [233, 125] on div "Rota 8 - Placa AH430HT 0000705163 - SANZ DE OSA CLAUDIA P SANZ TIB Rota 6 - Pla…" at bounding box center [247, 122] width 494 height 245
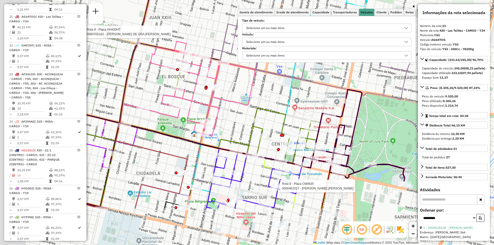
drag, startPoint x: 185, startPoint y: 158, endPoint x: 274, endPoint y: 95, distance: 109.7
click at [274, 95] on div "Rota 8 - Placa AH430HT 0000705163 - SANZ DE OSA CLAUDIA P SANZ TIB Rota 6 - Pla…" at bounding box center [247, 122] width 494 height 245
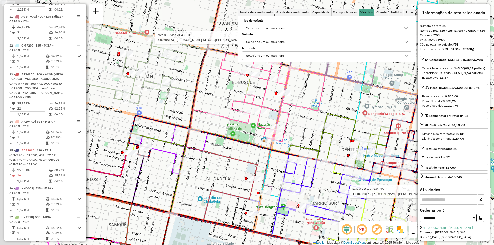
drag, startPoint x: 180, startPoint y: 143, endPoint x: 198, endPoint y: 137, distance: 19.0
click at [211, 152] on icon at bounding box center [222, 81] width 72 height 195
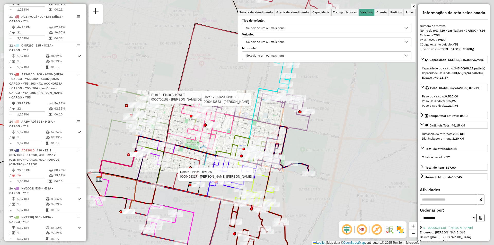
click at [187, 143] on div "Rota 8 - Placa AH430HT 0000705163 - SANZ DE OSA CLAUDIA P SANZ TIB Rota 6 - Pla…" at bounding box center [247, 122] width 494 height 245
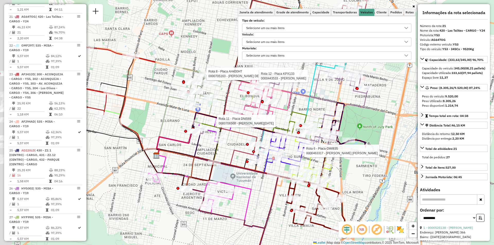
drag, startPoint x: 205, startPoint y: 145, endPoint x: 263, endPoint y: 127, distance: 60.3
click at [263, 127] on div at bounding box center [264, 124] width 13 height 5
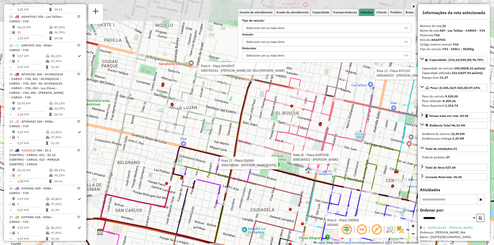
drag, startPoint x: 189, startPoint y: 78, endPoint x: 174, endPoint y: 124, distance: 48.4
click at [174, 124] on icon at bounding box center [193, 119] width 113 height 129
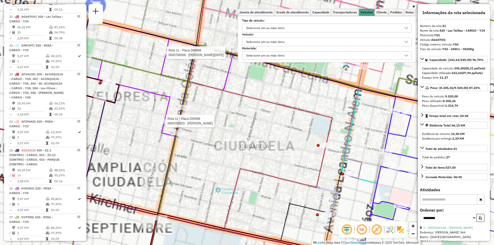
click at [153, 158] on div "Rota 8 - Placa AH430HT 0000705163 - SANZ DE OSA CLAUDIA P SANZ TIB Rota 6 - Pla…" at bounding box center [247, 122] width 494 height 245
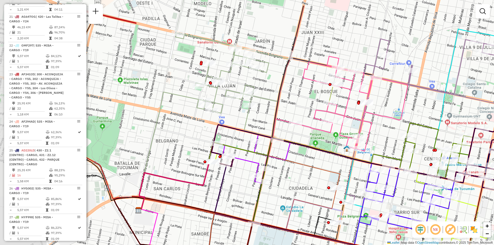
drag, startPoint x: 240, startPoint y: 131, endPoint x: 343, endPoint y: 168, distance: 109.3
click at [343, 167] on div "Janela de atendimento Grade de atendimento Capacidade Transportadoras Veículos …" at bounding box center [247, 122] width 494 height 245
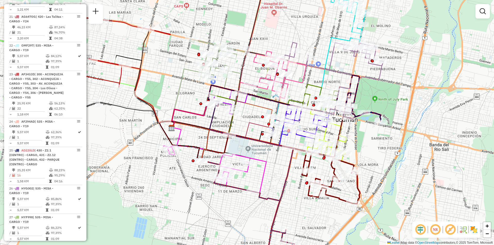
drag, startPoint x: 279, startPoint y: 118, endPoint x: 255, endPoint y: 136, distance: 29.9
click at [255, 136] on div "Janela de atendimento Grade de atendimento Capacidade Transportadoras Veículos …" at bounding box center [247, 122] width 494 height 245
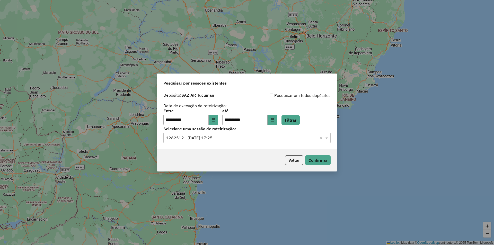
drag, startPoint x: 284, startPoint y: 140, endPoint x: 279, endPoint y: 142, distance: 5.8
click at [283, 140] on input "text" at bounding box center [242, 138] width 152 height 6
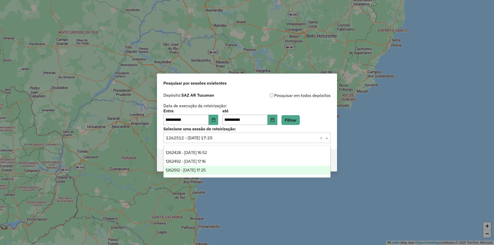
click at [238, 170] on div "1262512 - [DATE] 17:25" at bounding box center [247, 170] width 167 height 9
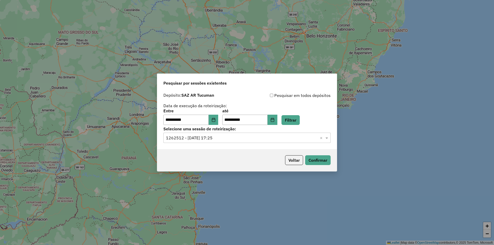
click at [240, 138] on input "text" at bounding box center [242, 138] width 152 height 6
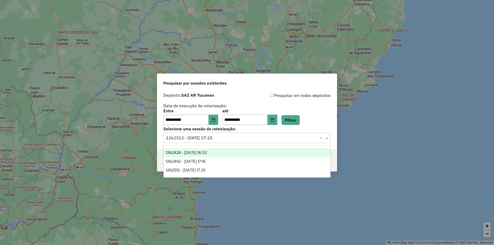
click at [224, 150] on div "1262428 - [DATE] 16:52" at bounding box center [247, 152] width 167 height 9
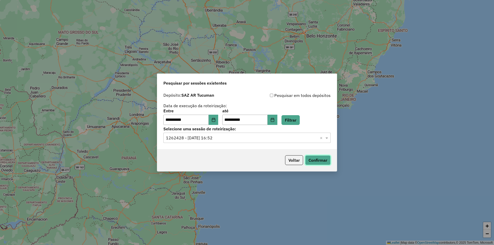
click at [320, 164] on button "Confirmar" at bounding box center [317, 160] width 25 height 10
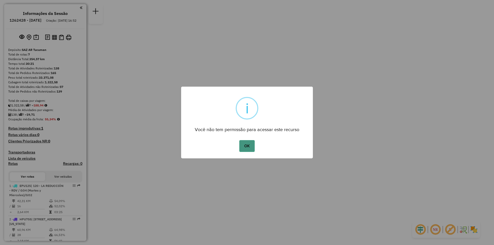
click at [251, 150] on button "OK" at bounding box center [246, 146] width 15 height 12
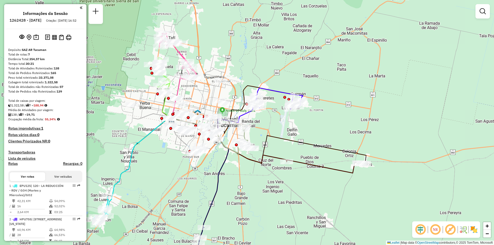
click at [279, 170] on div "Janela de atendimento Grade de atendimento Capacidade Transportadoras Veículos …" at bounding box center [247, 122] width 494 height 245
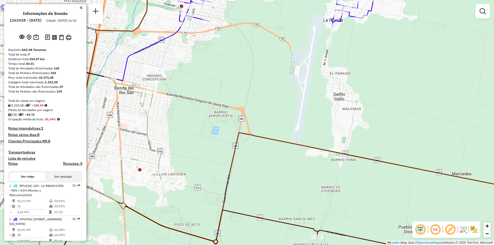
drag, startPoint x: 286, startPoint y: 157, endPoint x: 286, endPoint y: 160, distance: 2.8
click at [286, 160] on div "Janela de atendimento Grade de atendimento Capacidade Transportadoras Veículos …" at bounding box center [247, 122] width 494 height 245
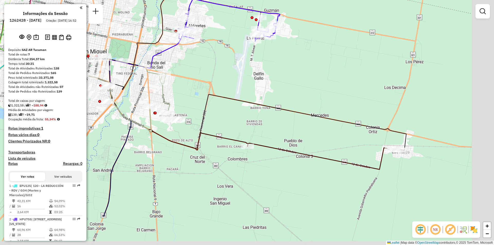
drag, startPoint x: 269, startPoint y: 147, endPoint x: 244, endPoint y: 126, distance: 31.8
click at [244, 126] on div "Janela de atendimento Grade de atendimento Capacidade Transportadoras Veículos …" at bounding box center [247, 122] width 494 height 245
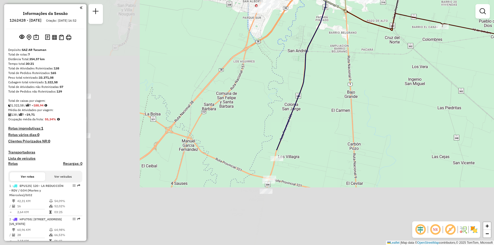
drag, startPoint x: 239, startPoint y: 179, endPoint x: 414, endPoint y: 74, distance: 204.5
click at [432, 60] on div "Janela de atendimento Grade de atendimento Capacidade Transportadoras Veículos …" at bounding box center [247, 122] width 494 height 245
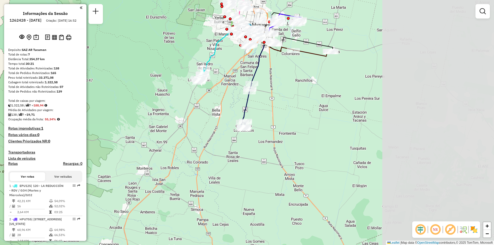
drag, startPoint x: 406, startPoint y: 111, endPoint x: 282, endPoint y: 97, distance: 124.4
click at [282, 97] on div "Janela de atendimento Grade de atendimento Capacidade Transportadoras Veículos …" at bounding box center [247, 122] width 494 height 245
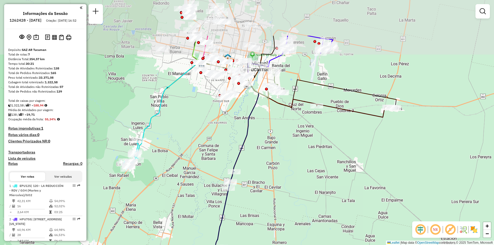
drag, startPoint x: 287, startPoint y: 68, endPoint x: 308, endPoint y: 124, distance: 59.5
click at [308, 124] on div "Janela de atendimento Grade de atendimento Capacidade Transportadoras Veículos …" at bounding box center [247, 122] width 494 height 245
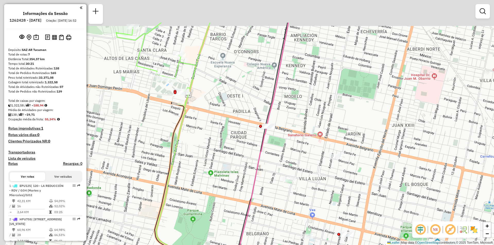
drag, startPoint x: 189, startPoint y: 35, endPoint x: 212, endPoint y: 83, distance: 52.9
click at [212, 83] on div "Janela de atendimento Grade de atendimento Capacidade Transportadoras Veículos …" at bounding box center [247, 122] width 494 height 245
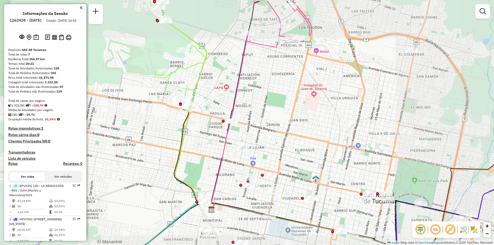
drag, startPoint x: 237, startPoint y: 76, endPoint x: 234, endPoint y: 83, distance: 7.3
click at [234, 83] on icon at bounding box center [230, 121] width 37 height 176
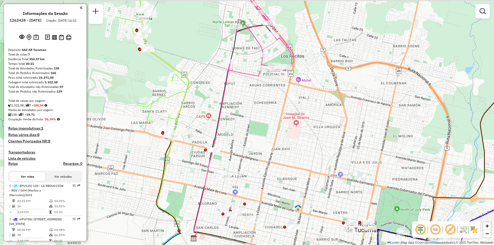
drag, startPoint x: 257, startPoint y: 57, endPoint x: 242, endPoint y: 78, distance: 25.7
click at [242, 78] on div "Janela de atendimento Grade de atendimento Capacidade Transportadoras Veículos …" at bounding box center [247, 122] width 494 height 245
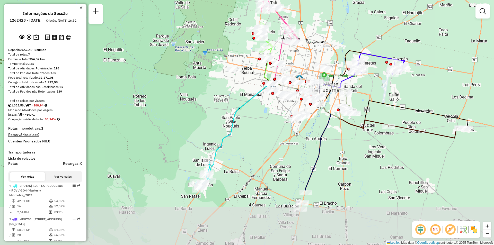
drag, startPoint x: 399, startPoint y: 153, endPoint x: 407, endPoint y: 96, distance: 58.0
click at [407, 96] on div "Janela de atendimento Grade de atendimento Capacidade Transportadoras Veículos …" at bounding box center [247, 122] width 494 height 245
